Goal: Find contact information: Find contact information

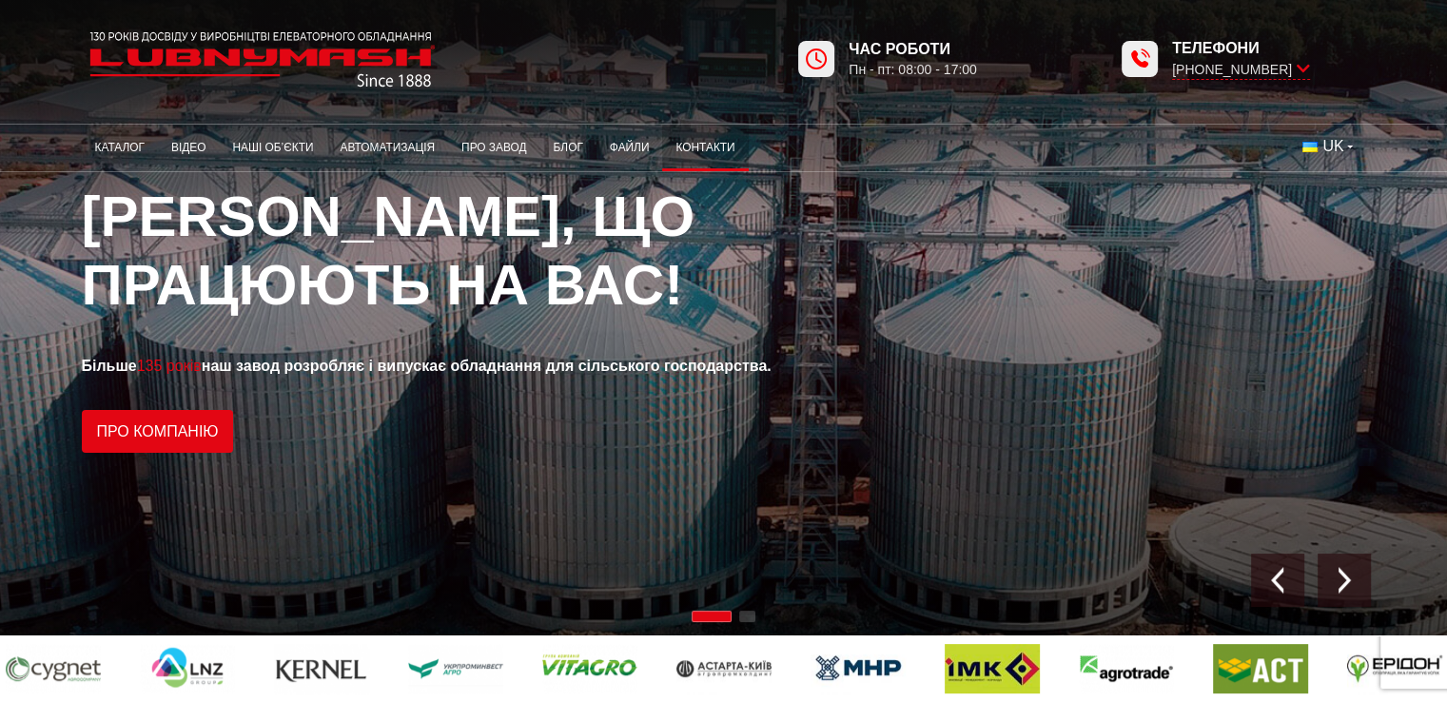
click at [733, 144] on link "Контакти" at bounding box center [705, 147] width 86 height 37
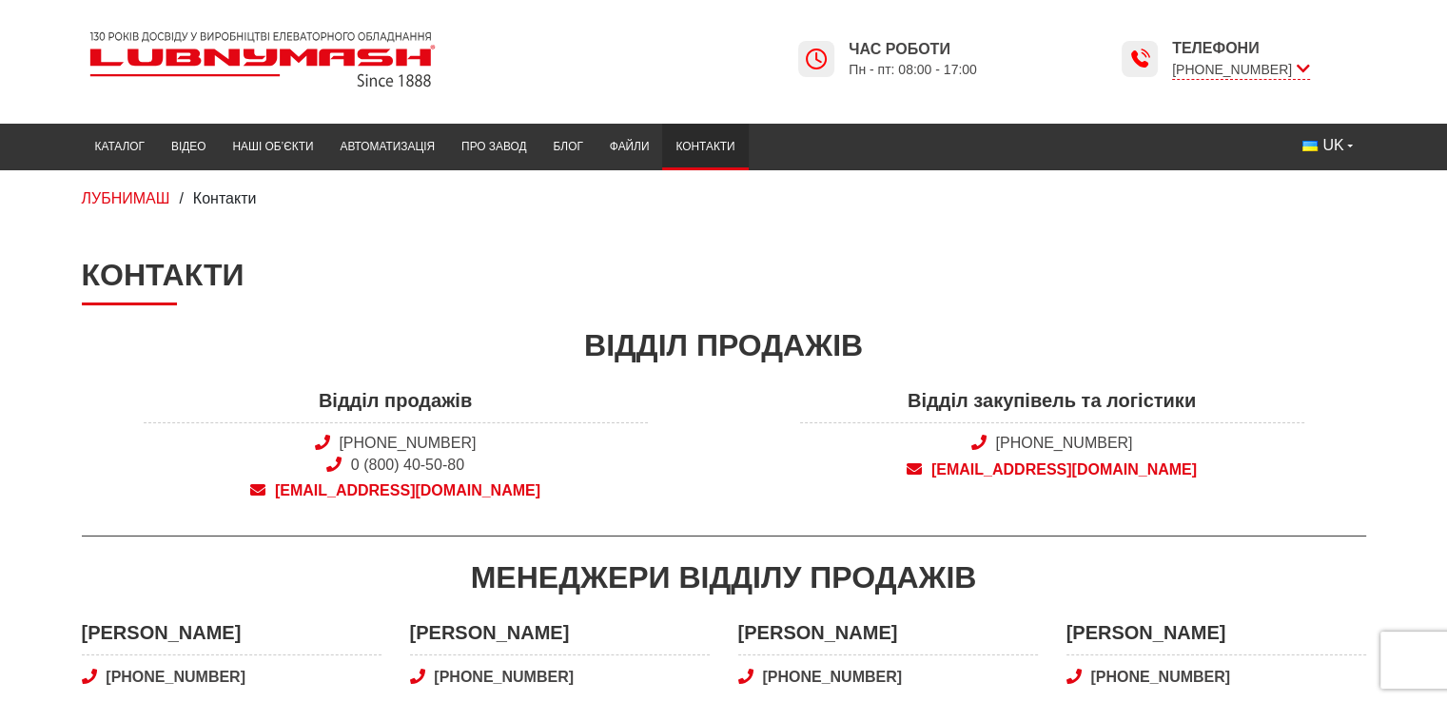
click at [402, 487] on span "[EMAIL_ADDRESS][DOMAIN_NAME]" at bounding box center [396, 491] width 504 height 21
